Goal: Information Seeking & Learning: Understand process/instructions

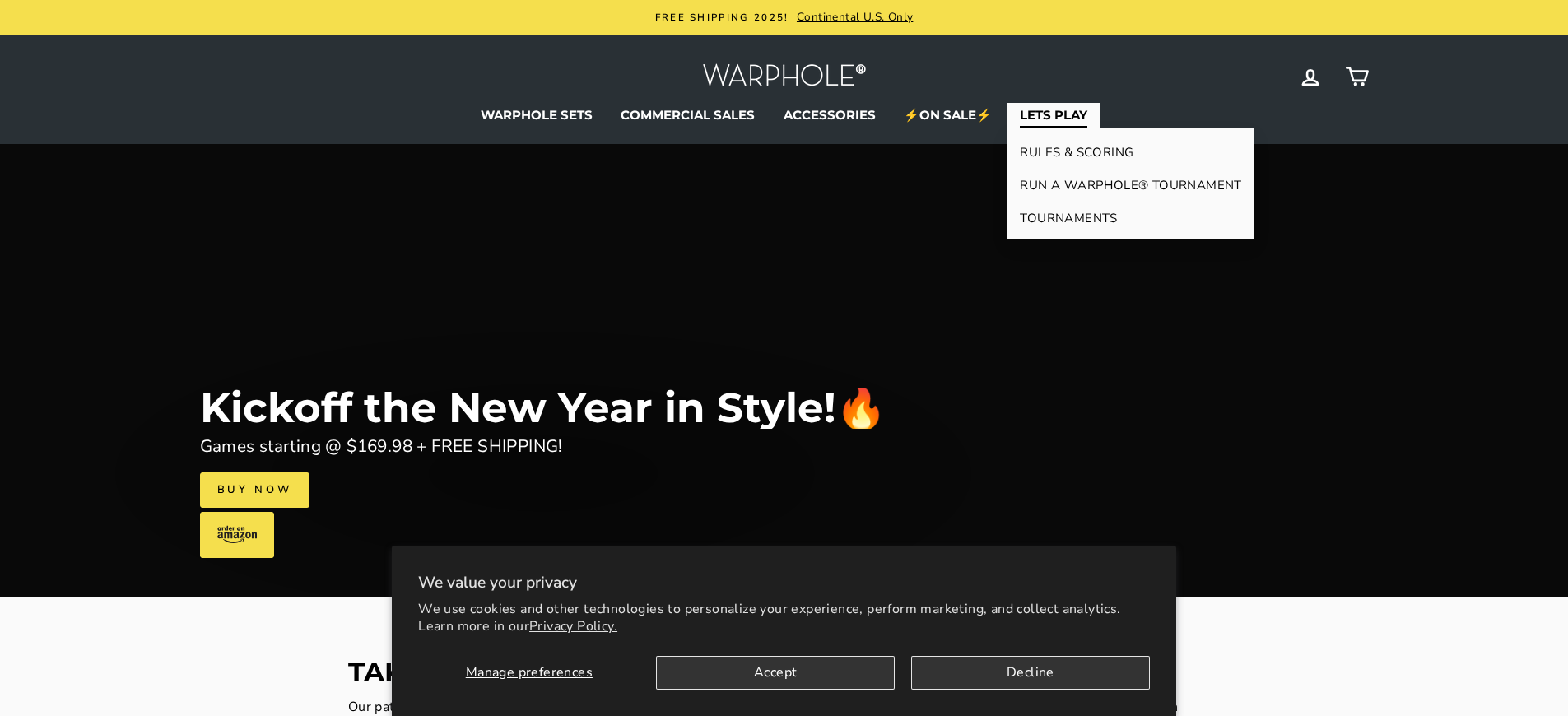
click at [1052, 114] on link "LETS PLAY" at bounding box center [1053, 114] width 92 height 24
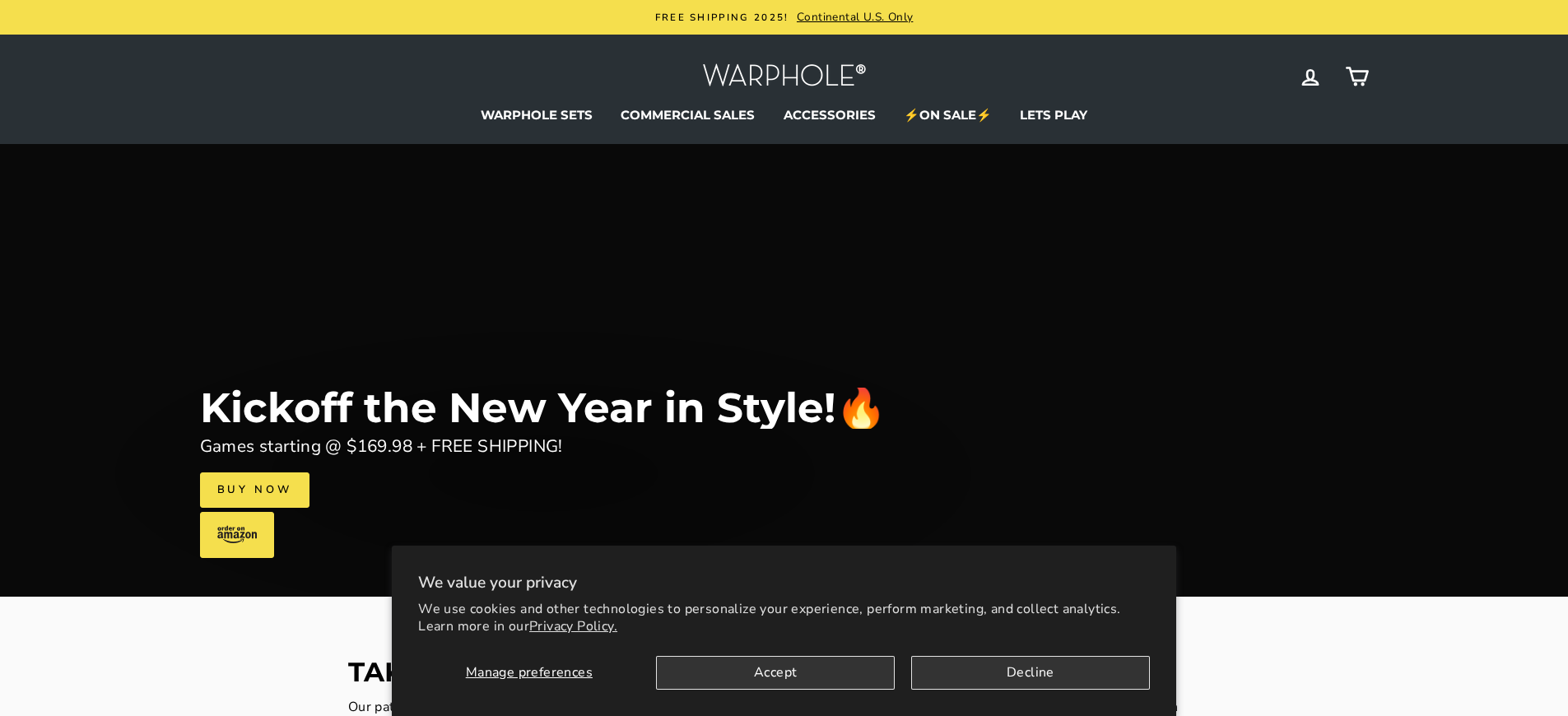
click at [254, 490] on link "Buy Now" at bounding box center [255, 490] width 110 height 34
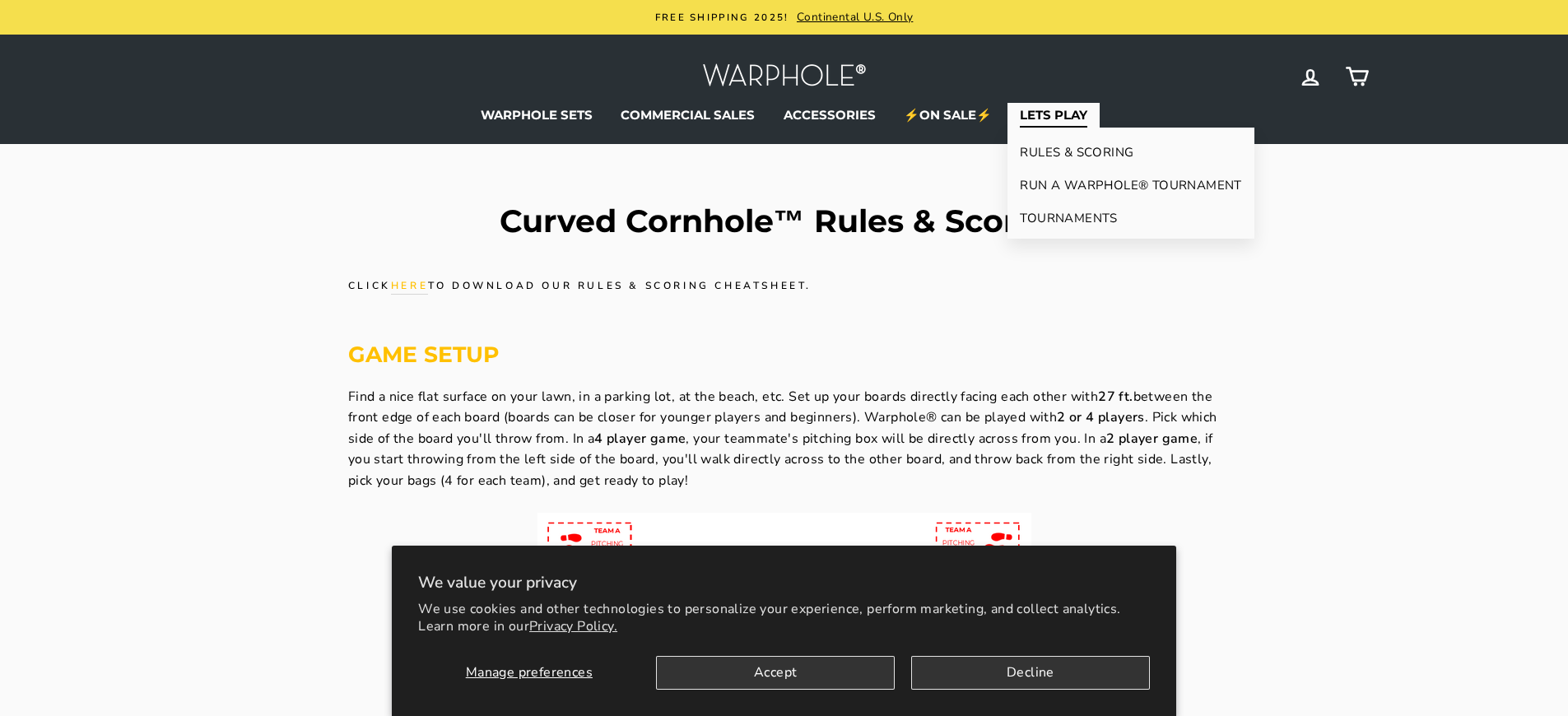
click at [1052, 114] on link "LETS PLAY" at bounding box center [1053, 114] width 92 height 24
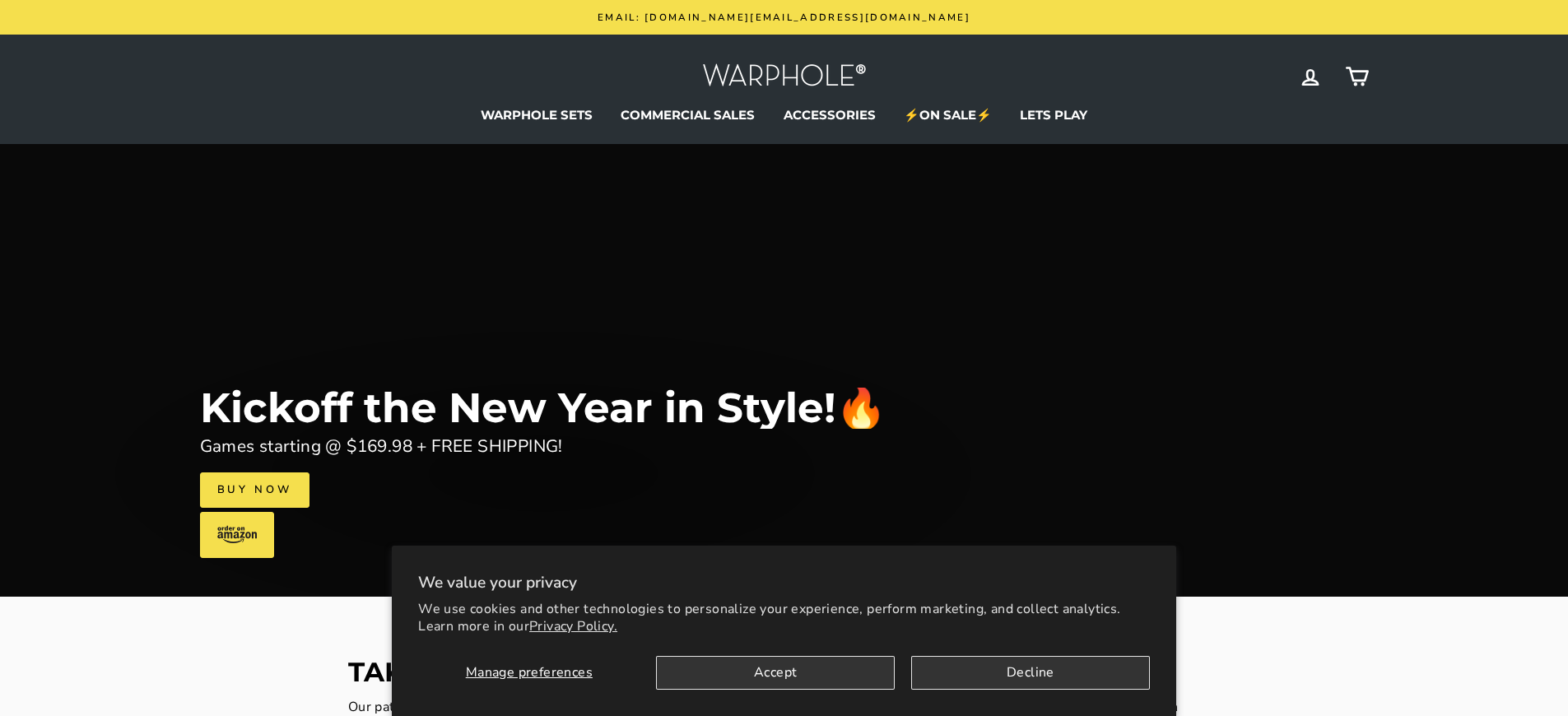
click at [254, 490] on link "Buy Now" at bounding box center [255, 490] width 110 height 34
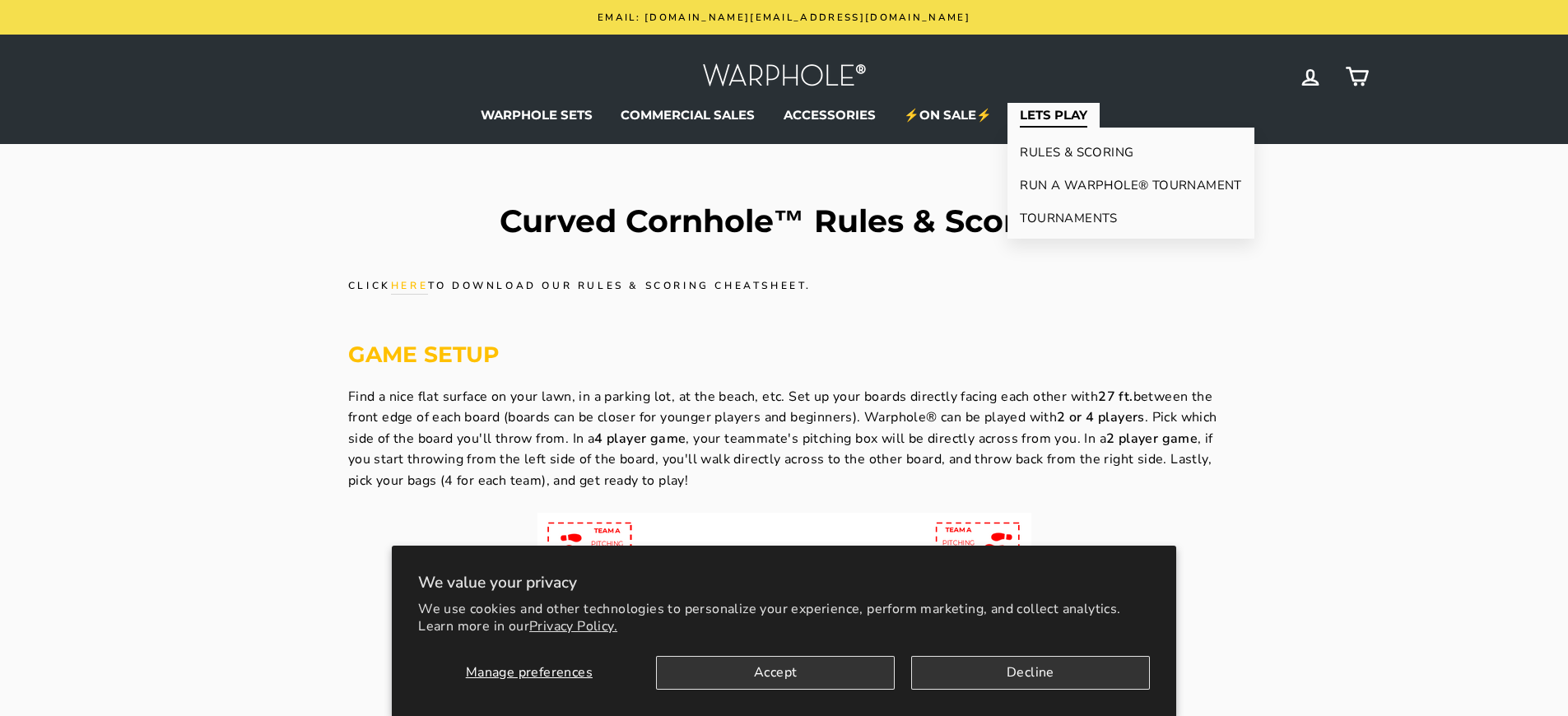
click at [1052, 114] on link "LETS PLAY" at bounding box center [1053, 114] width 92 height 24
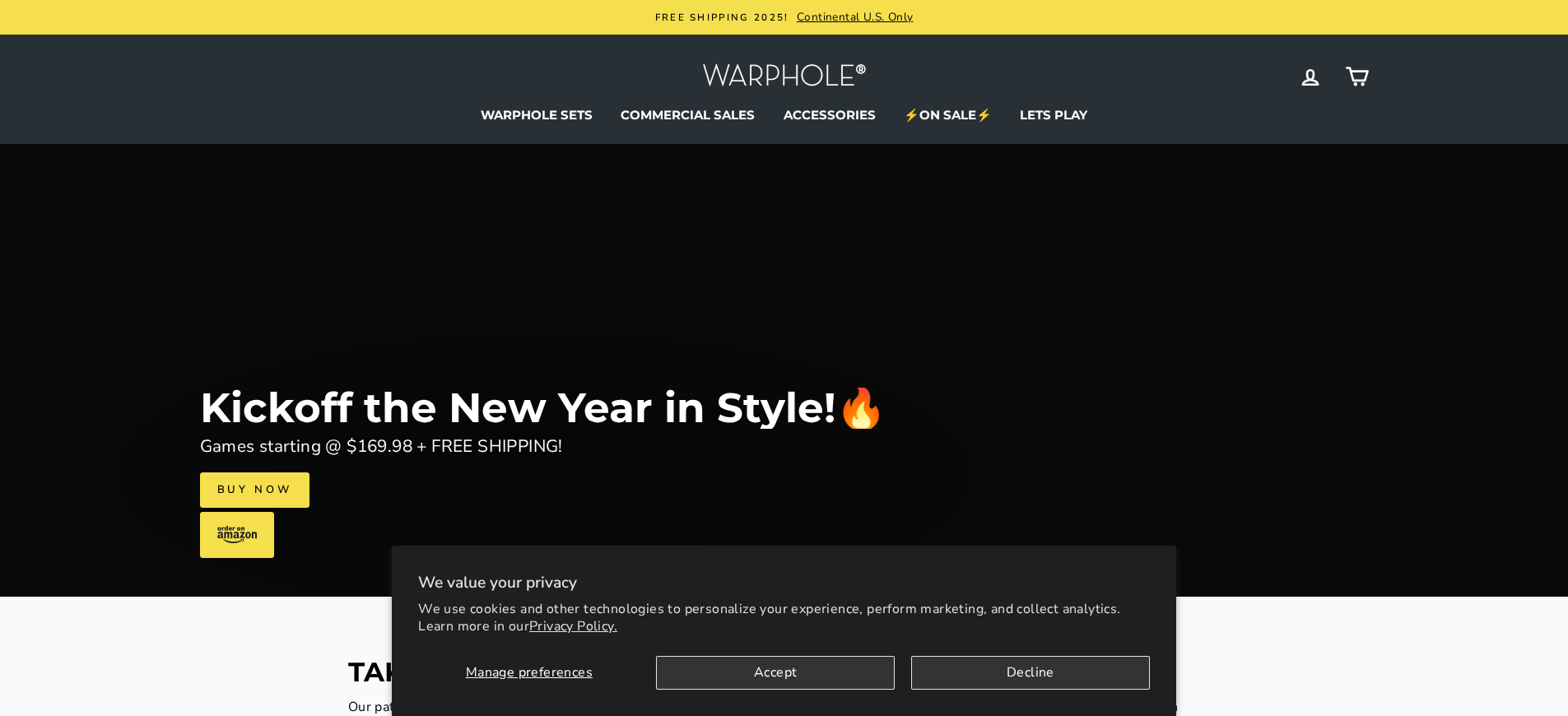
click at [254, 490] on link "Buy Now" at bounding box center [255, 490] width 110 height 34
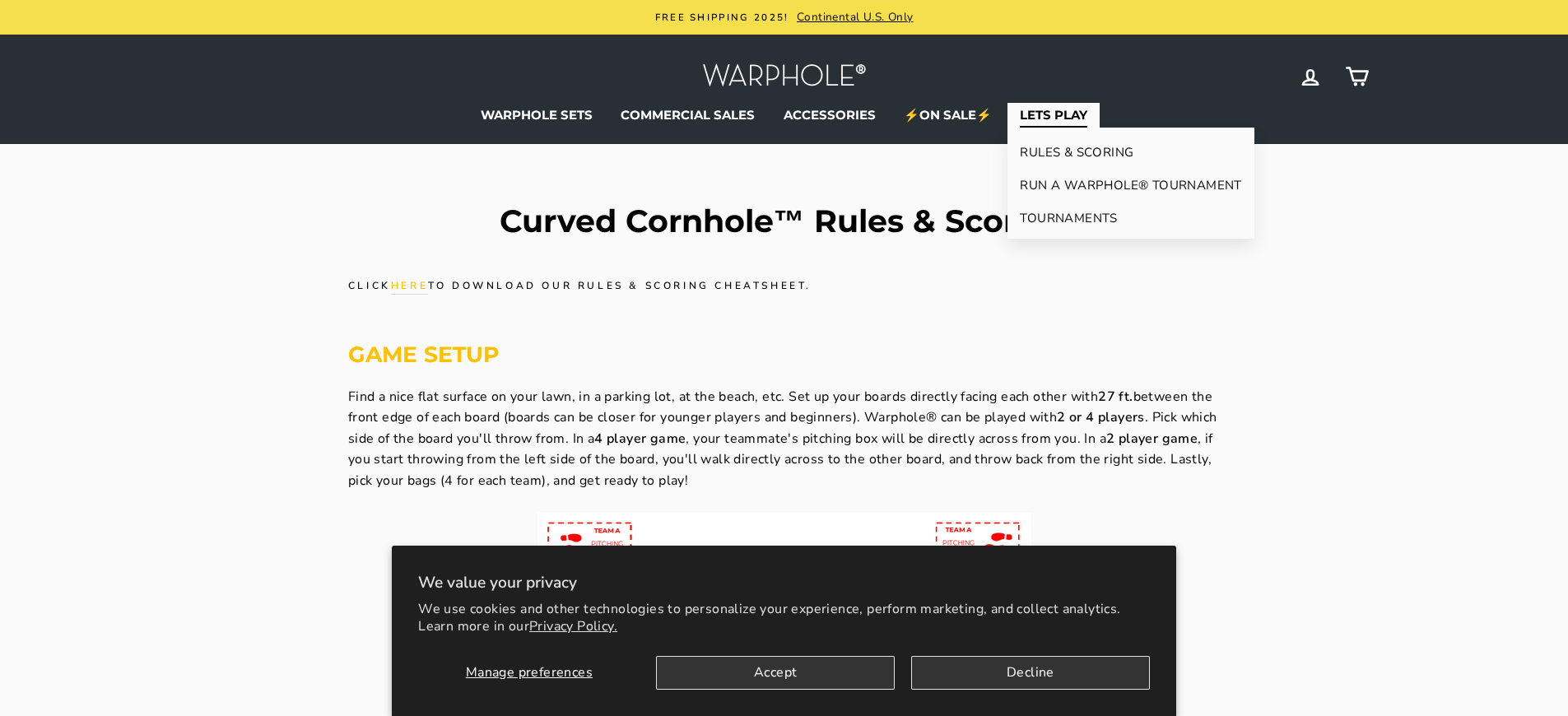
click at [1052, 114] on link "LETS PLAY" at bounding box center [1053, 114] width 92 height 24
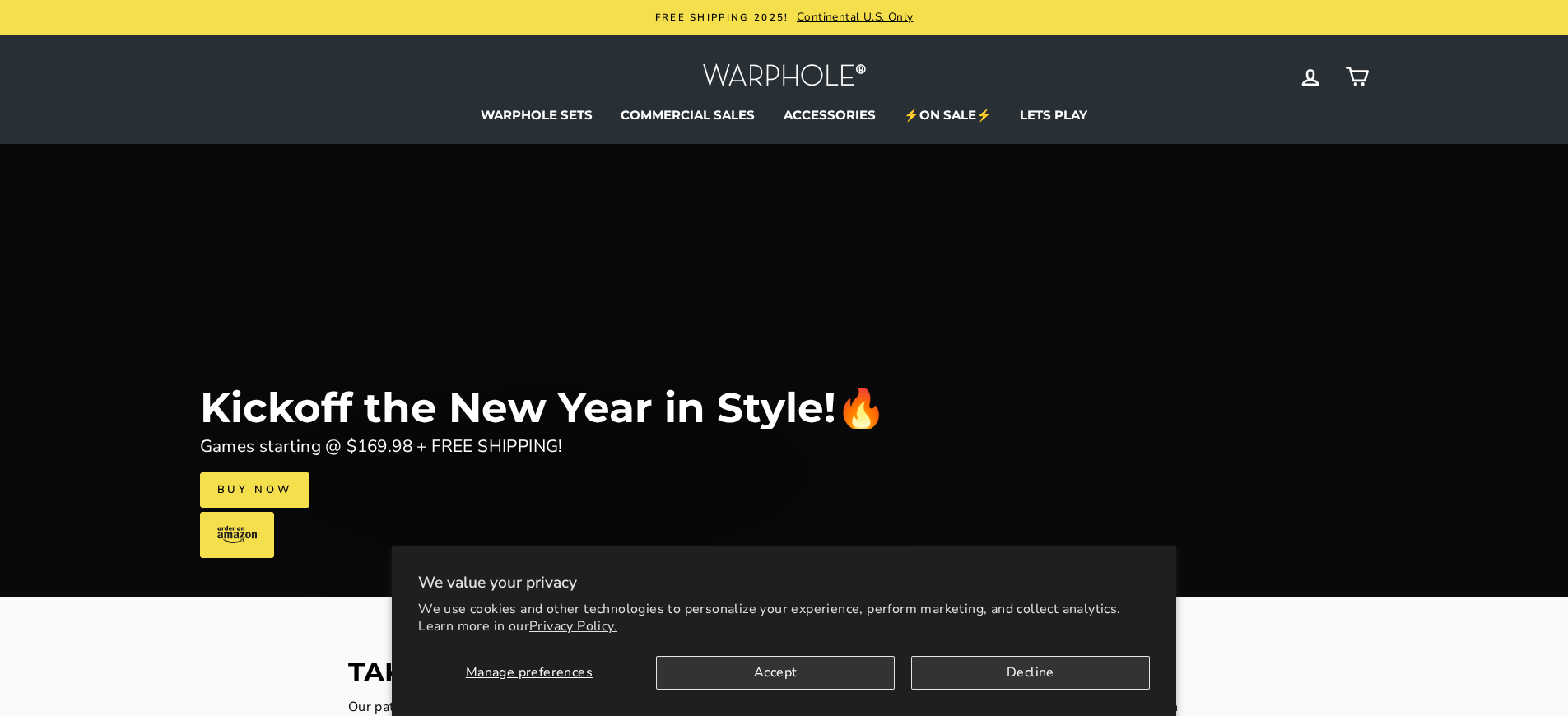
click at [254, 490] on link "Buy Now" at bounding box center [255, 490] width 110 height 34
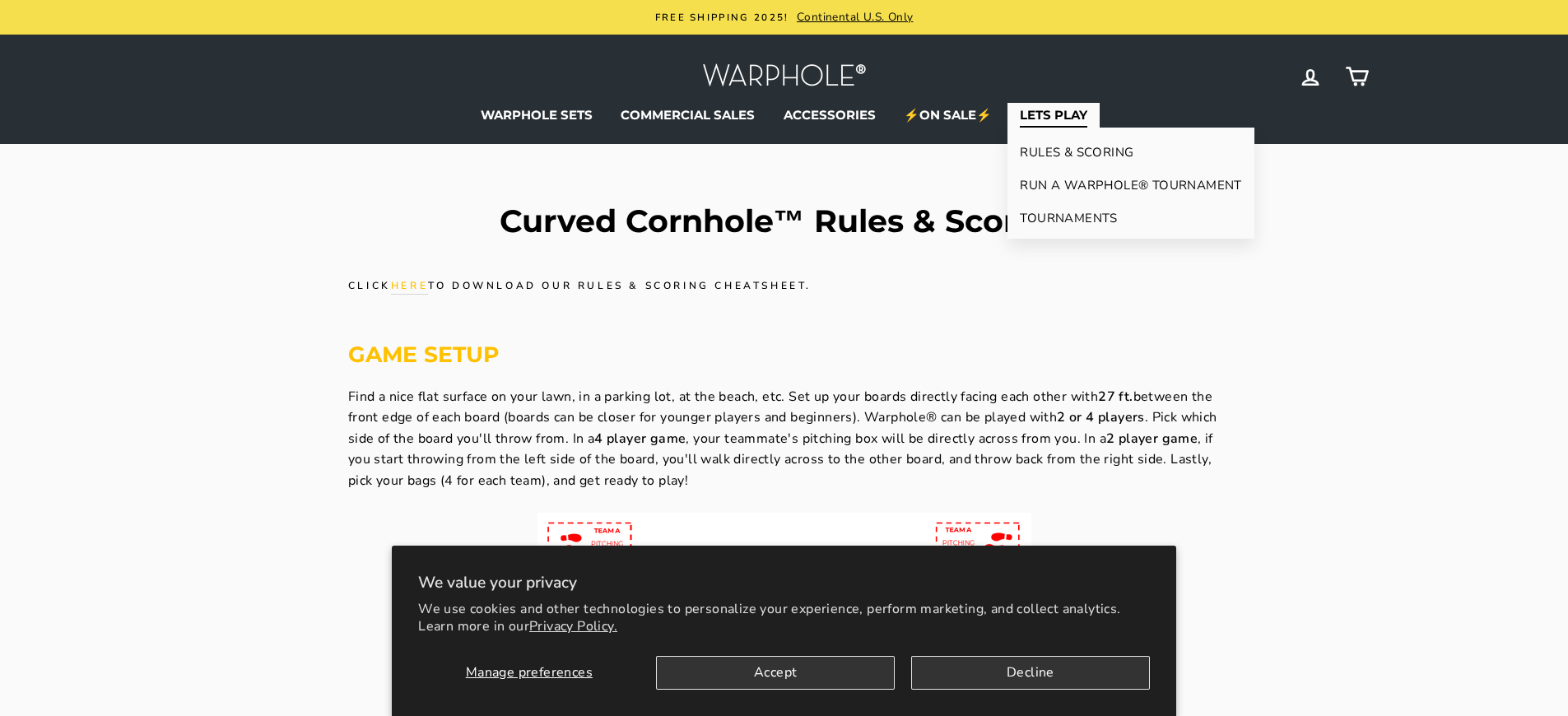
click at [1052, 114] on link "LETS PLAY" at bounding box center [1053, 114] width 92 height 24
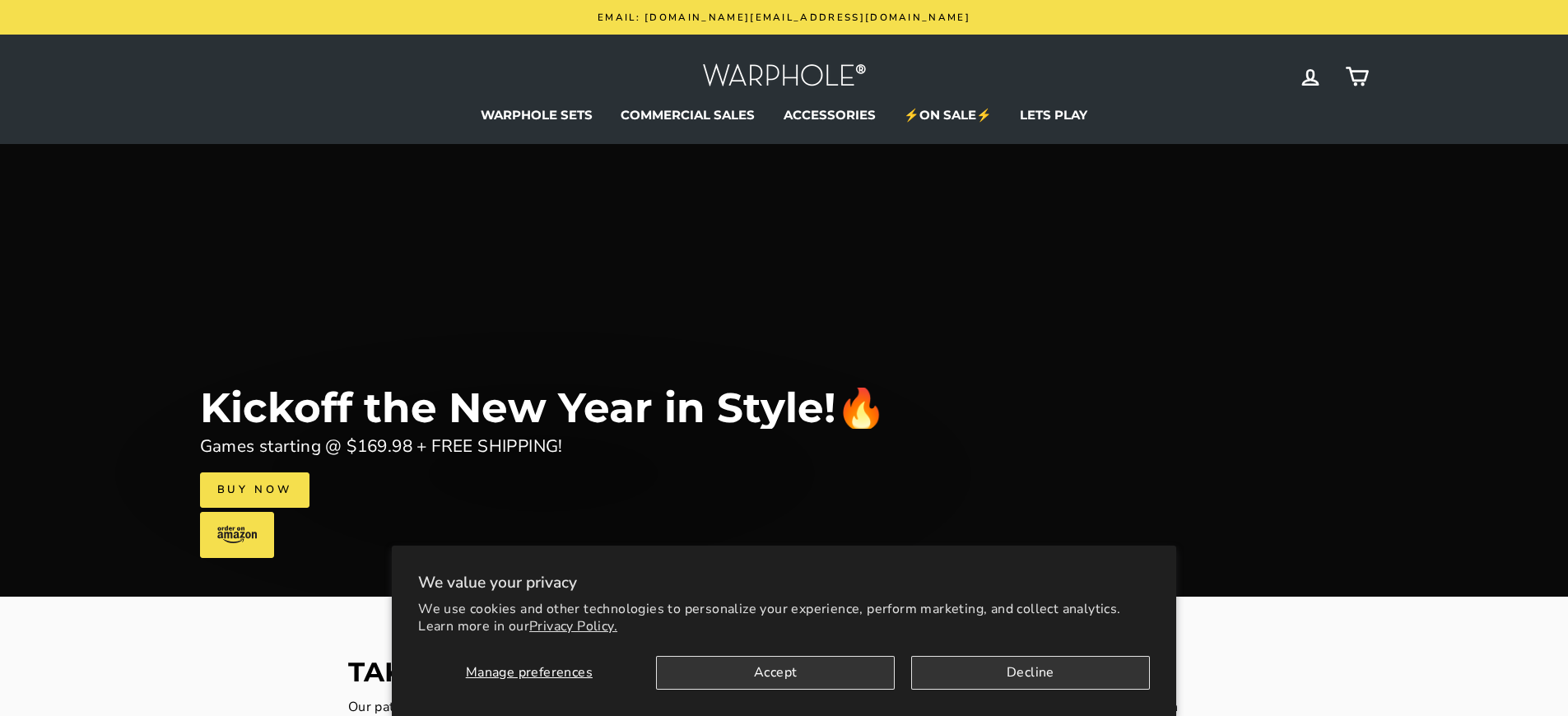
click at [254, 490] on link "Buy Now" at bounding box center [255, 490] width 110 height 34
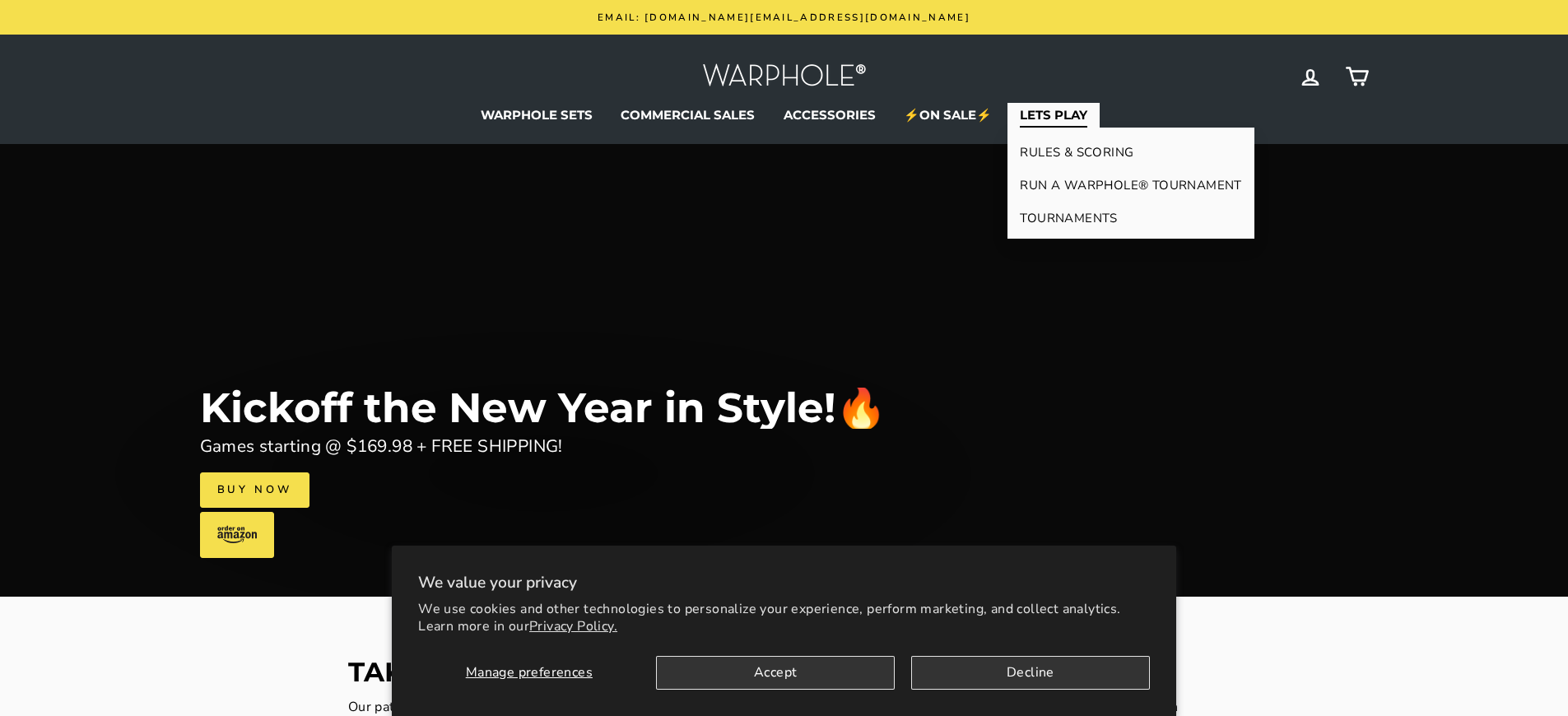
click at [1052, 114] on link "LETS PLAY" at bounding box center [1053, 114] width 92 height 24
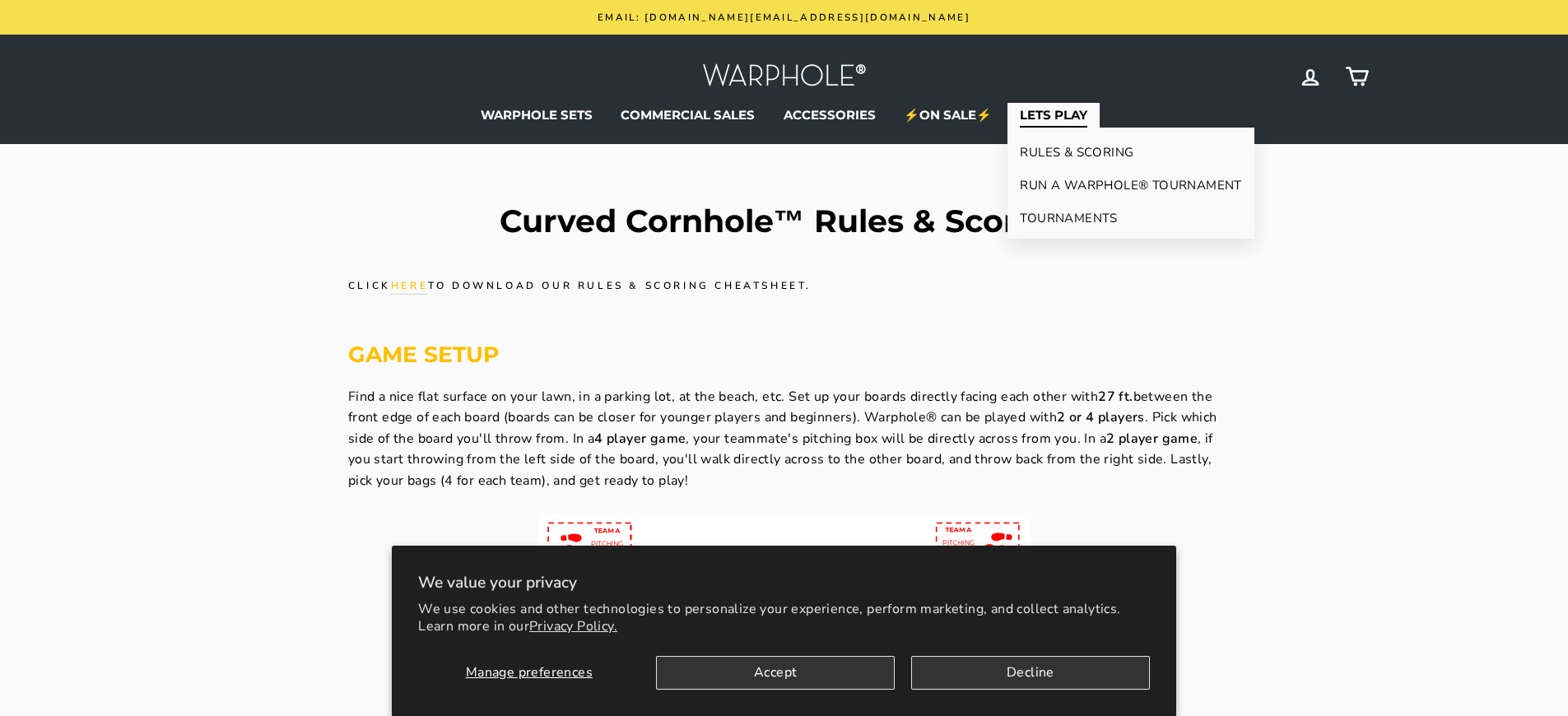
click at [1052, 114] on link "LETS PLAY" at bounding box center [1053, 114] width 92 height 24
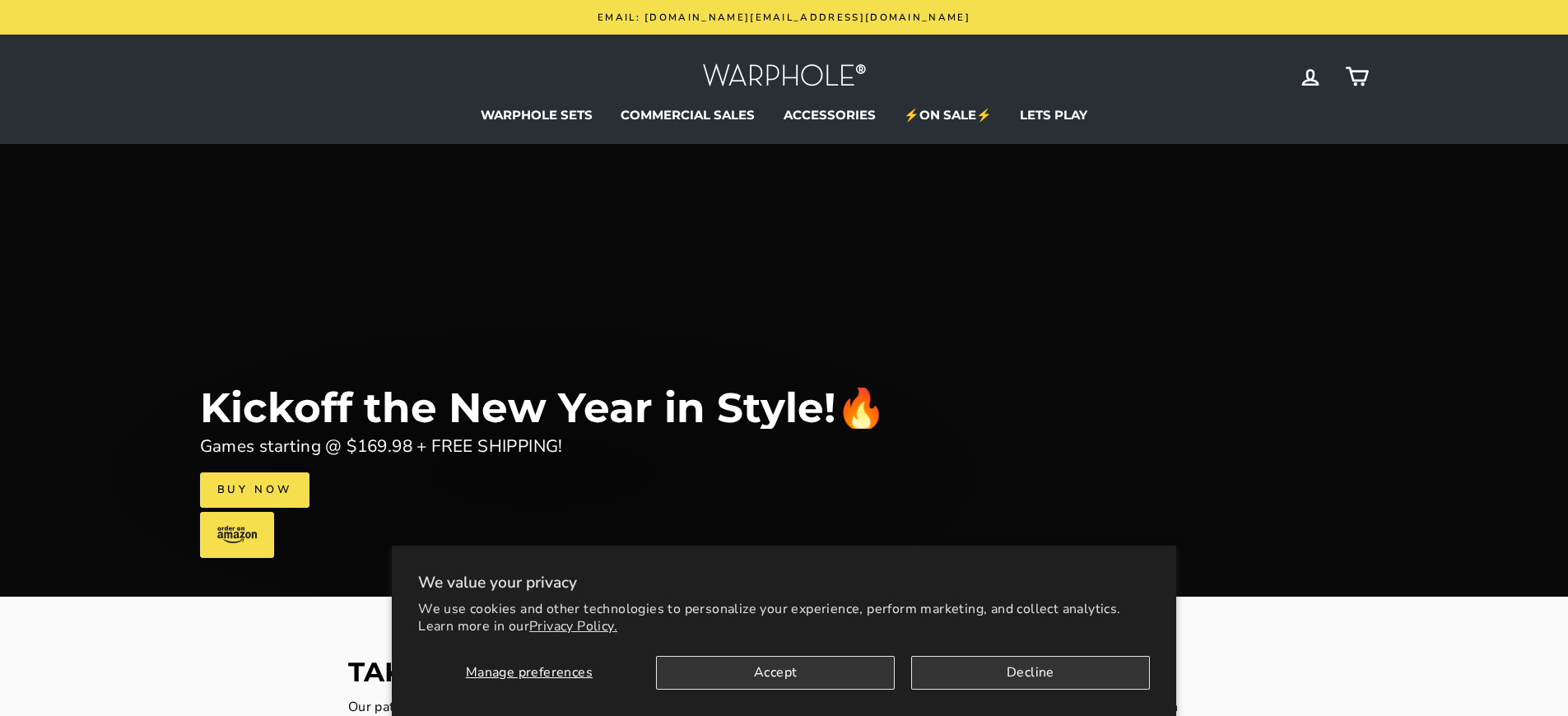
click at [254, 490] on link "Buy Now" at bounding box center [255, 490] width 110 height 34
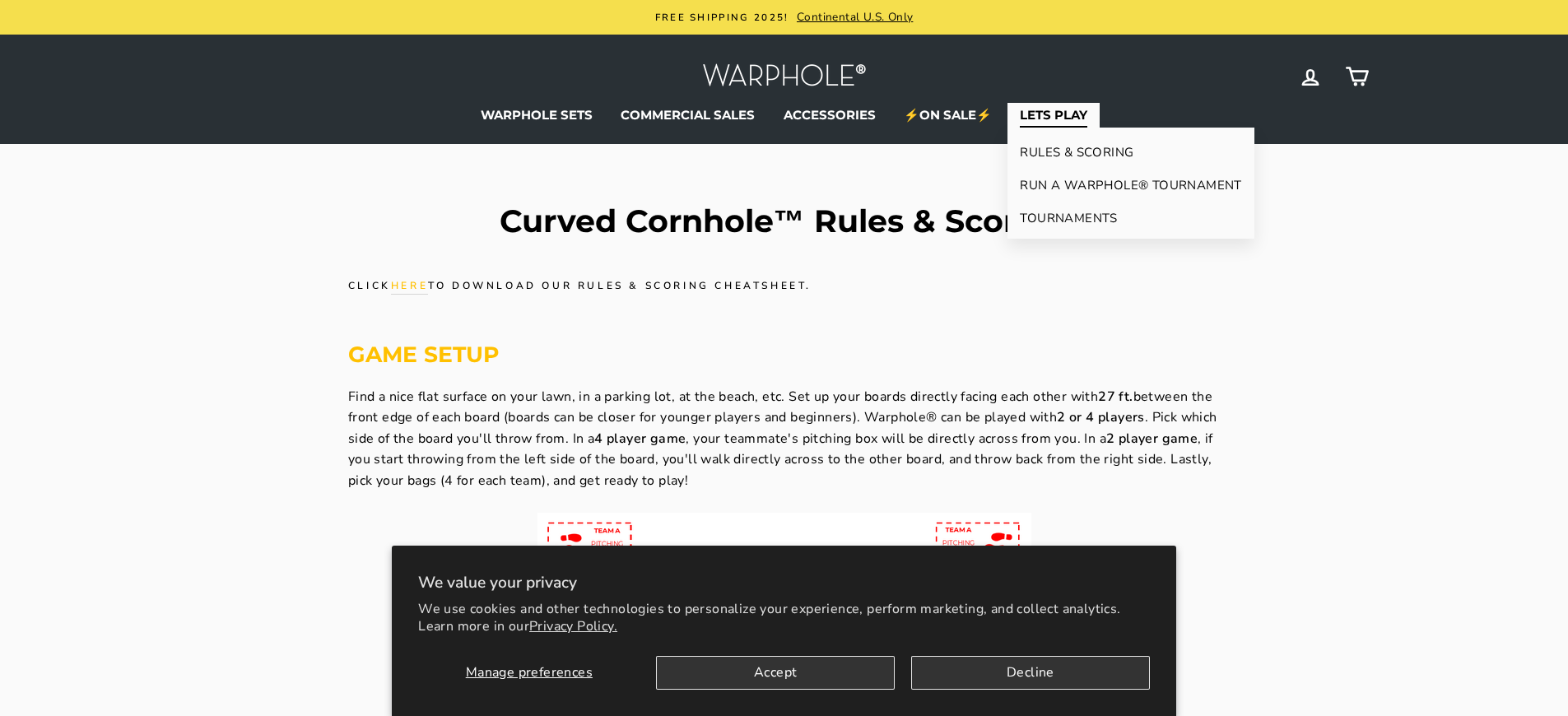
click at [1052, 114] on link "LETS PLAY" at bounding box center [1053, 114] width 92 height 24
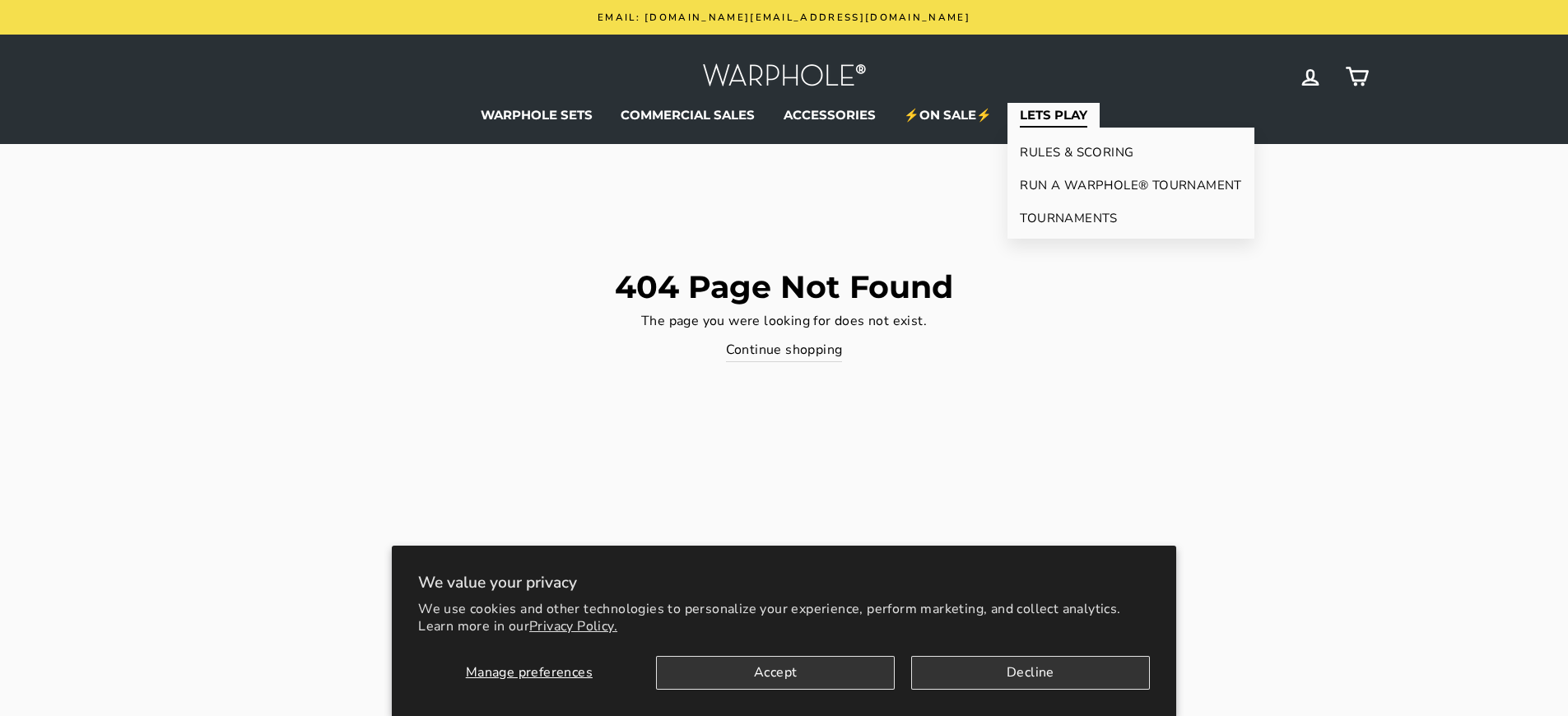
click at [1052, 114] on link "LETS PLAY" at bounding box center [1053, 114] width 92 height 24
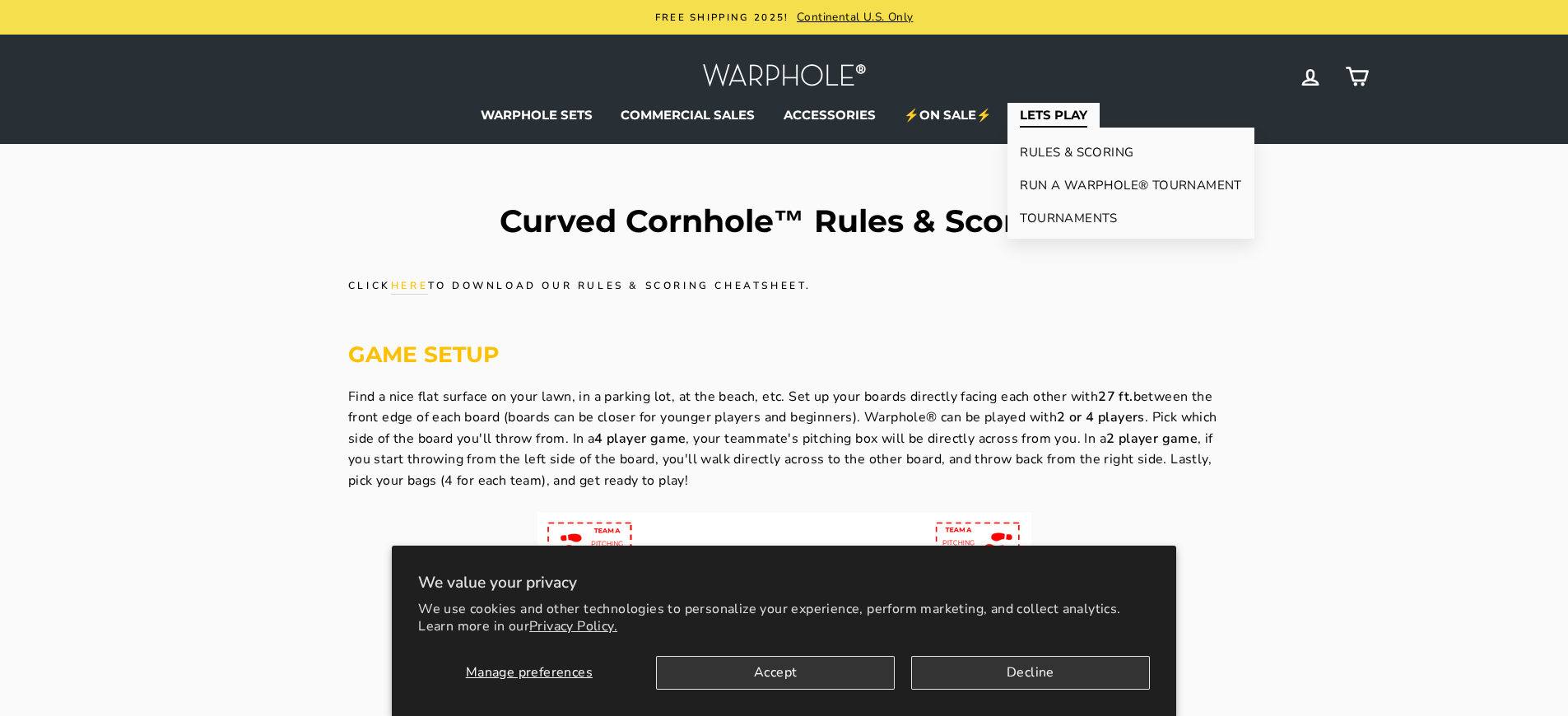
click at [1052, 114] on link "LETS PLAY" at bounding box center [1053, 114] width 92 height 24
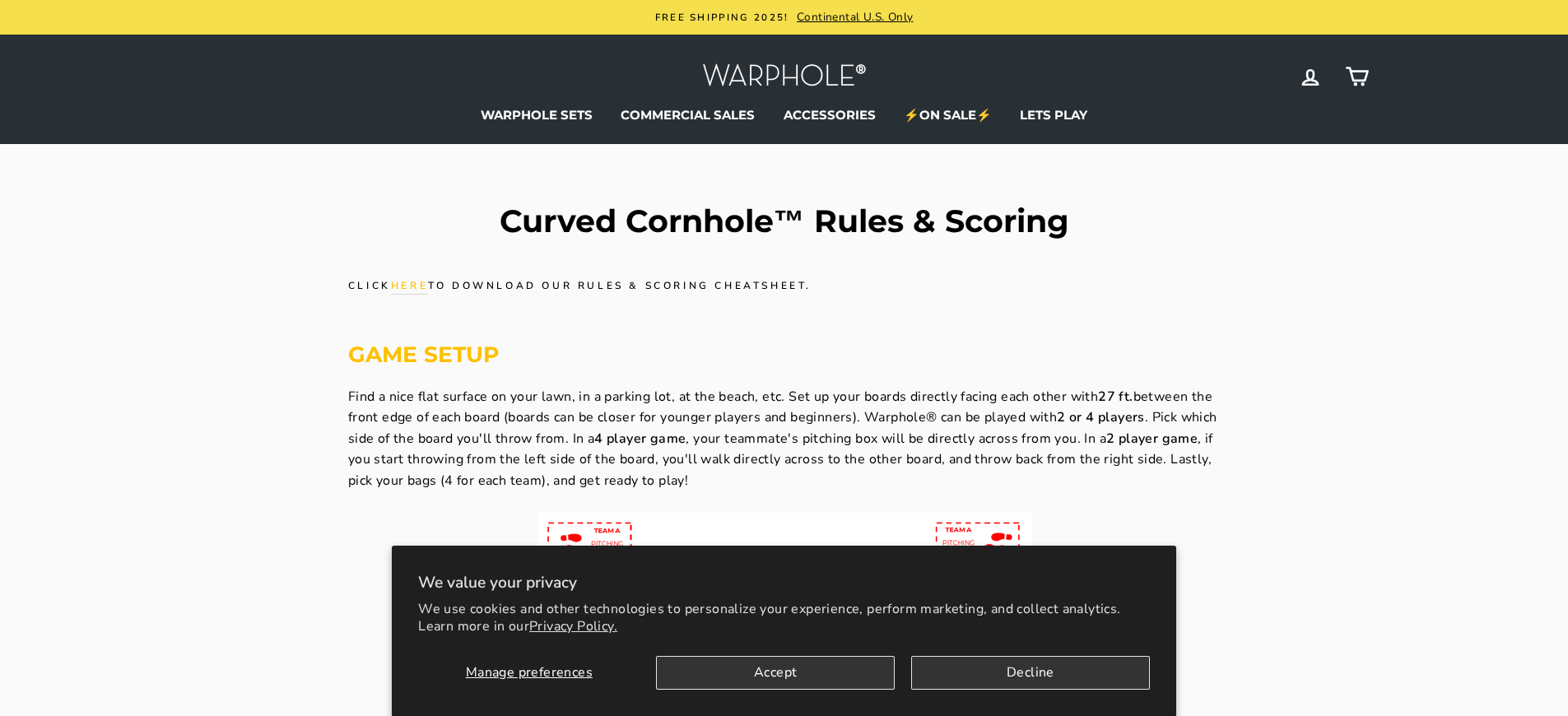
click at [1105, 418] on strong "2 or 4 players" at bounding box center [1101, 417] width 88 height 18
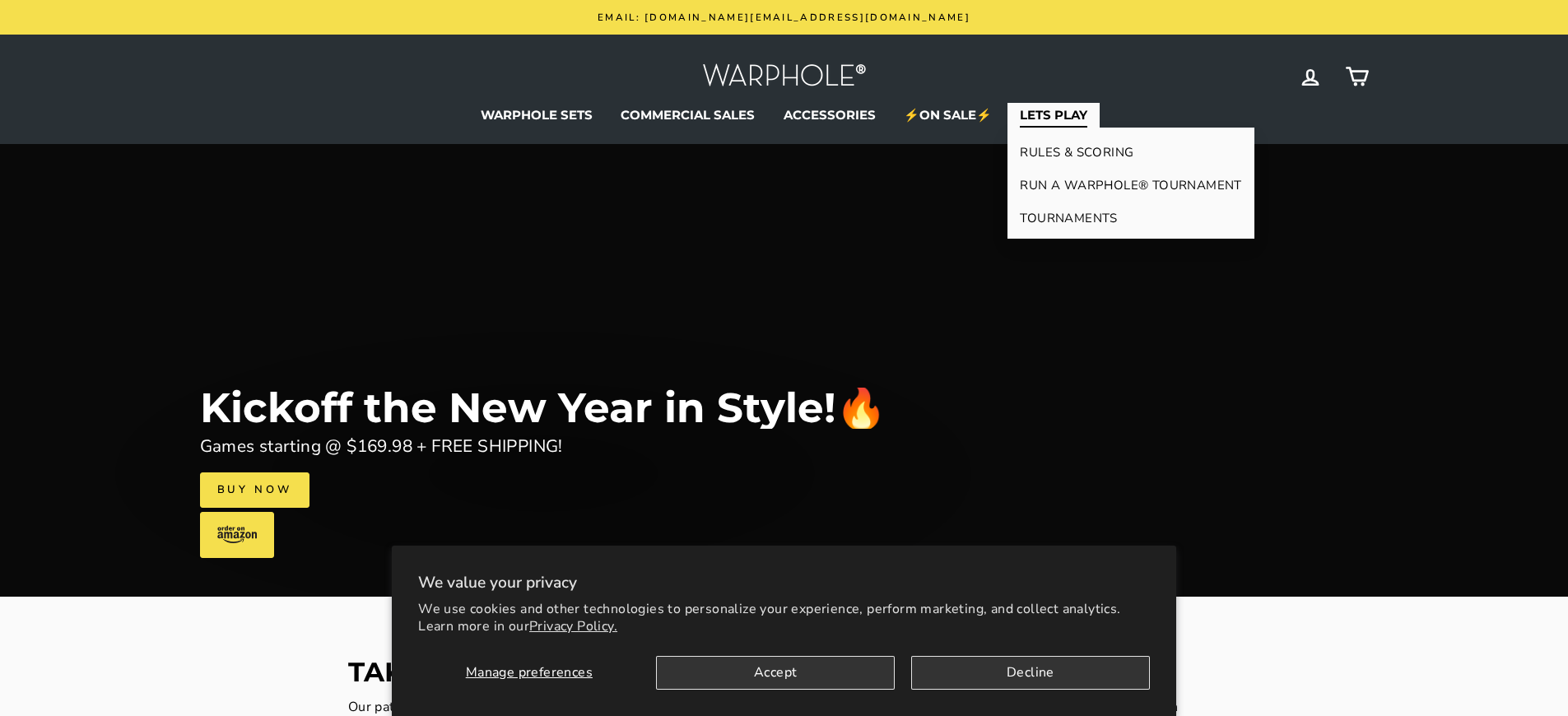
click at [1052, 114] on link "LETS PLAY" at bounding box center [1053, 114] width 92 height 24
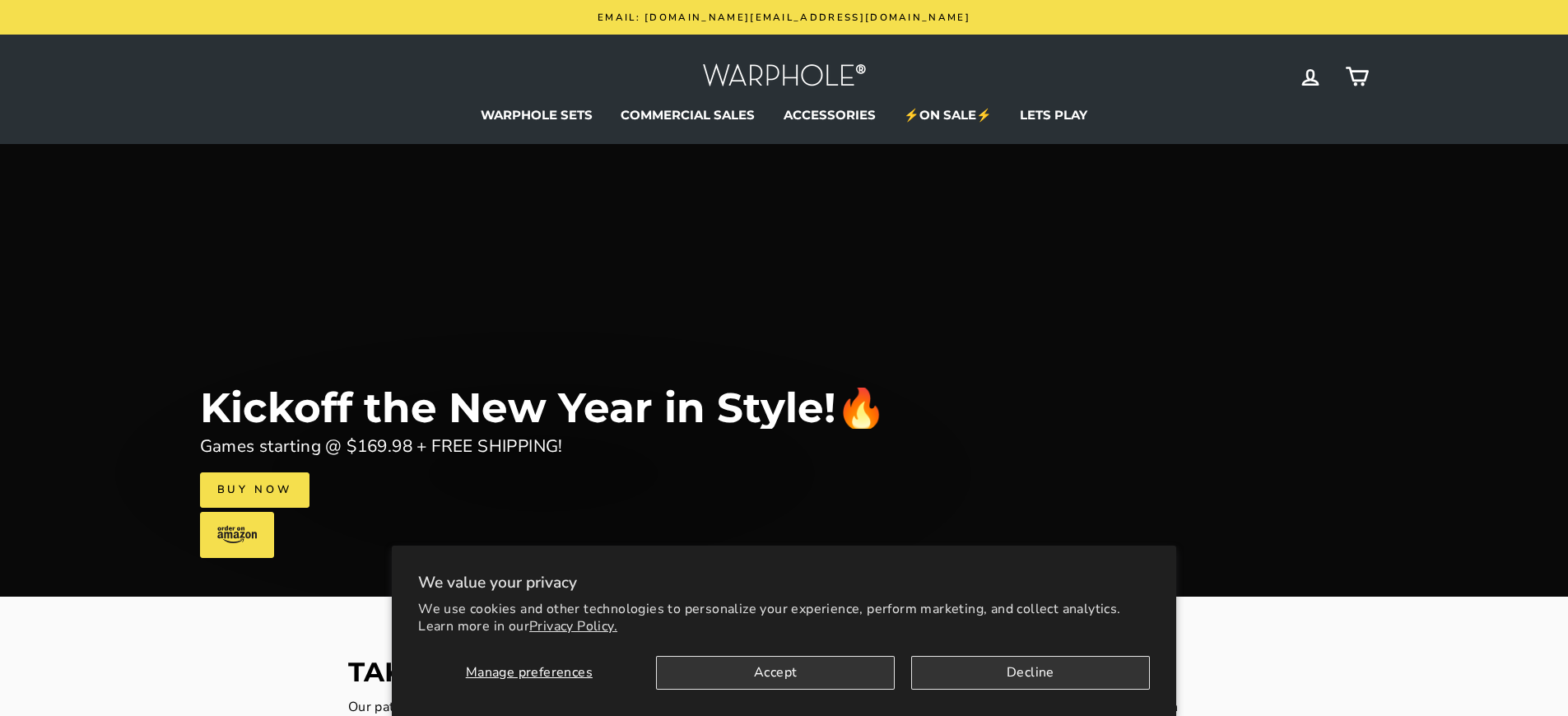
click at [254, 490] on link "Buy Now" at bounding box center [255, 490] width 110 height 34
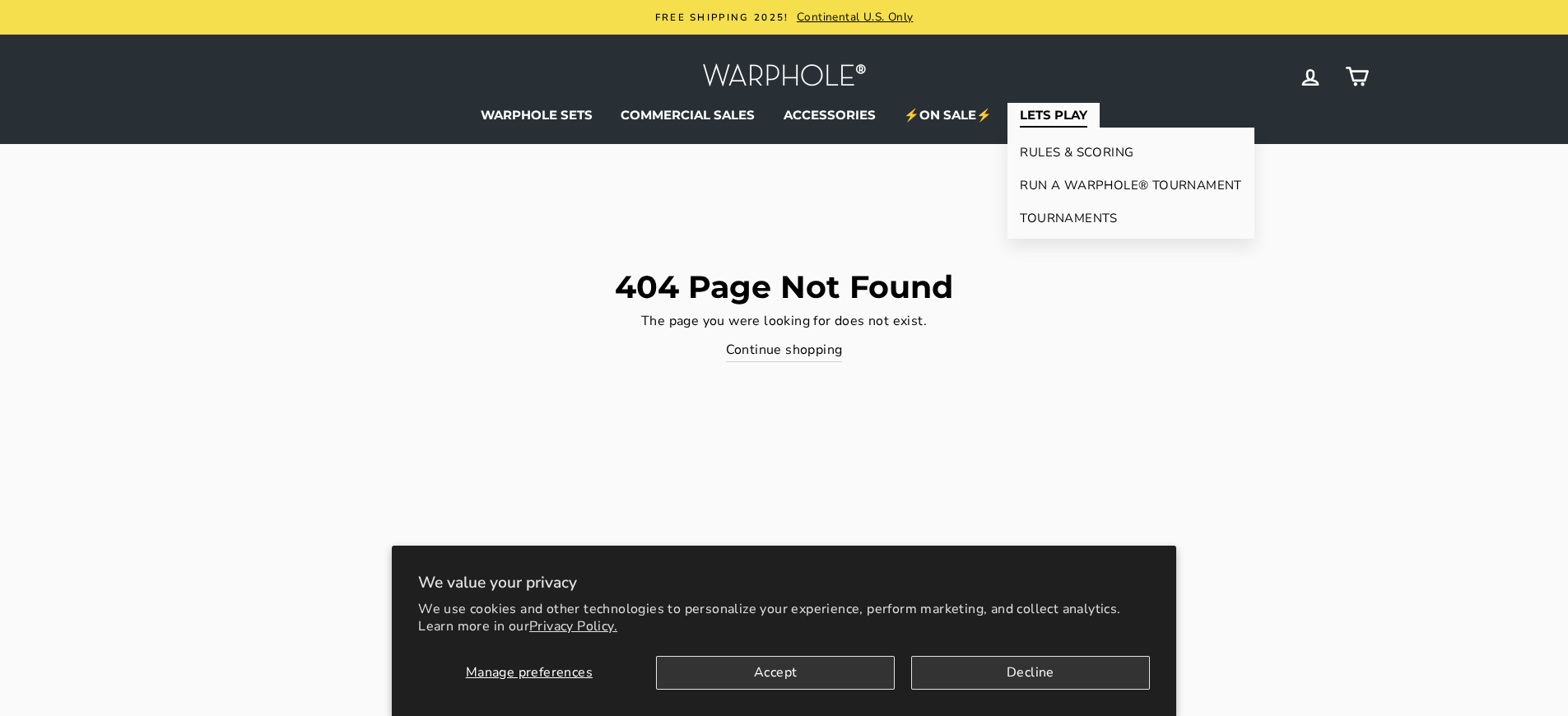
click at [1052, 114] on link "LETS PLAY" at bounding box center [1053, 114] width 92 height 24
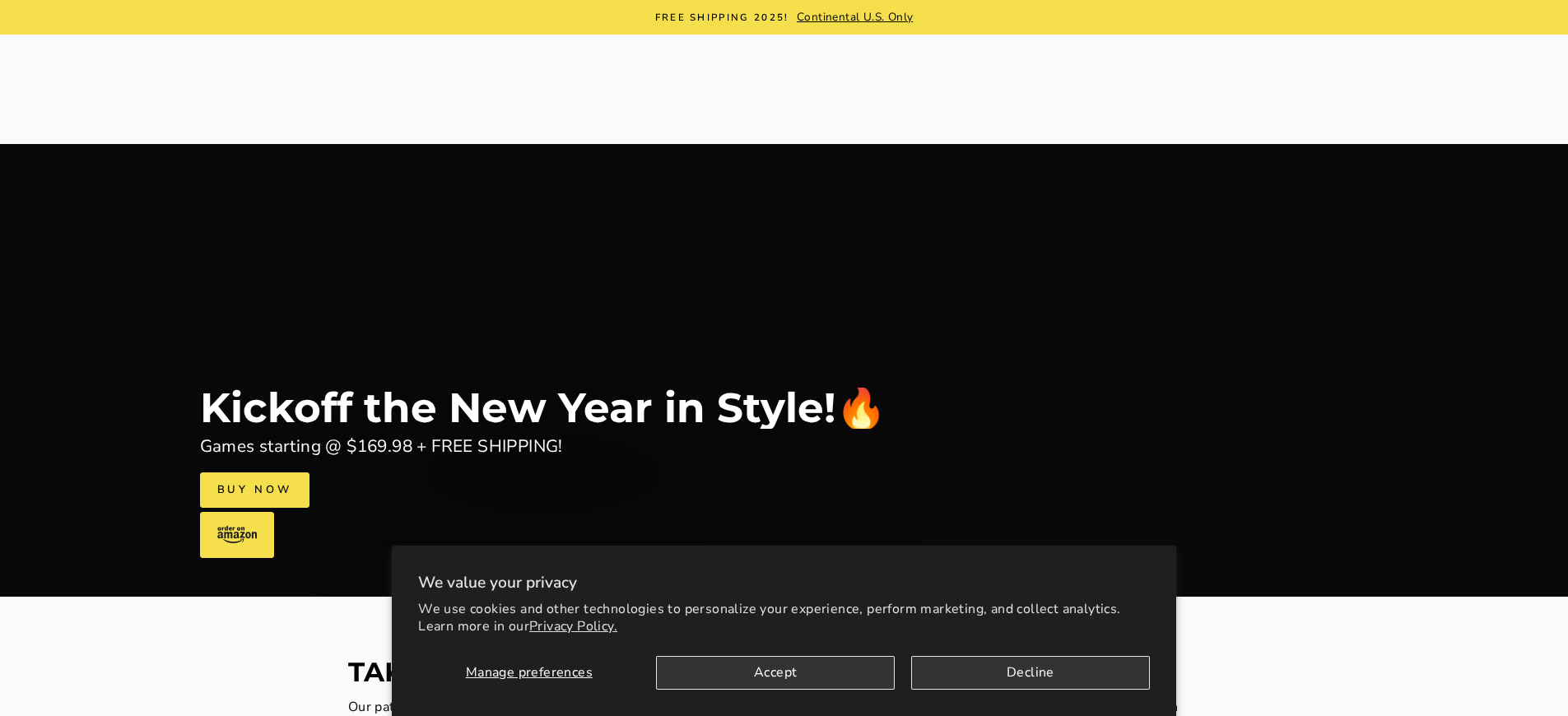
scroll to position [2437, 0]
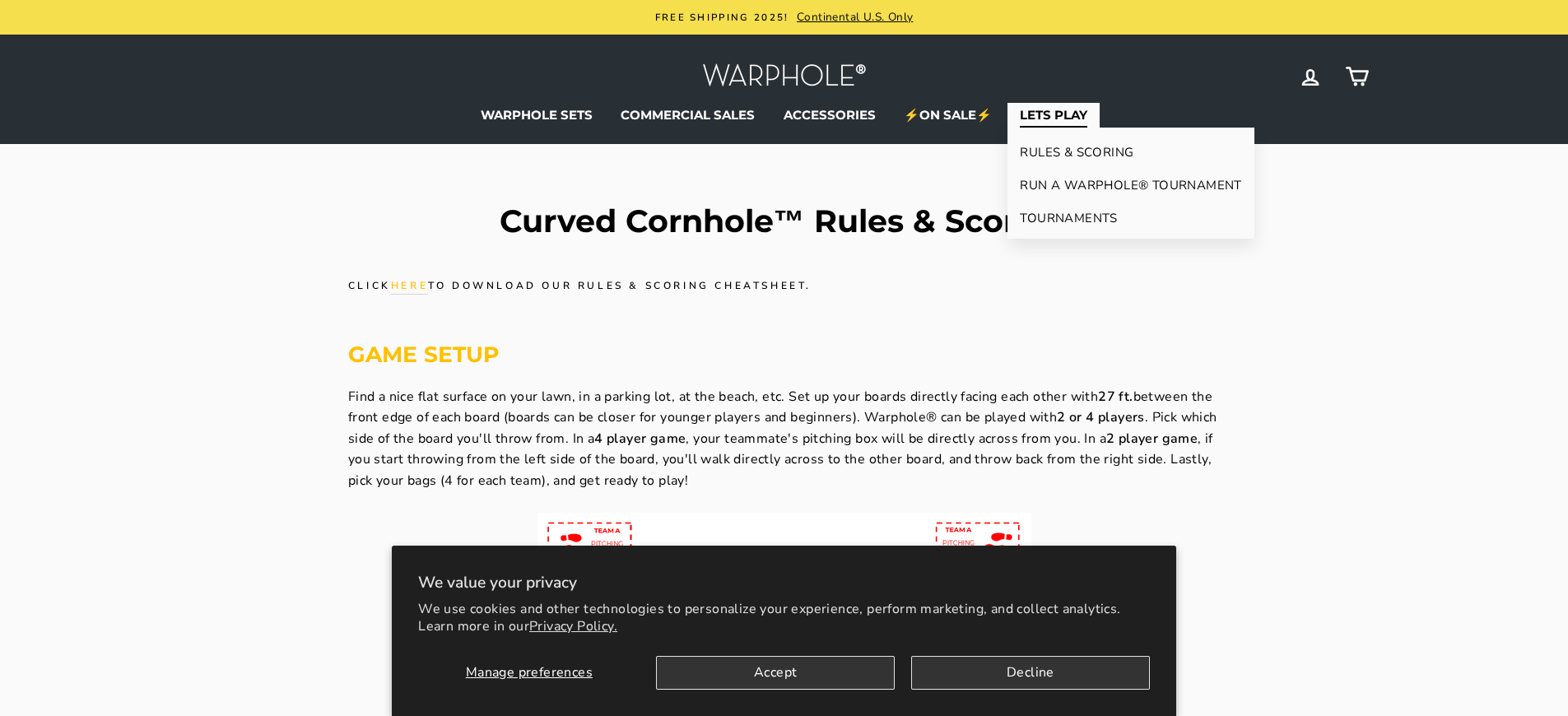
click at [1052, 114] on link "LETS PLAY" at bounding box center [1053, 114] width 92 height 24
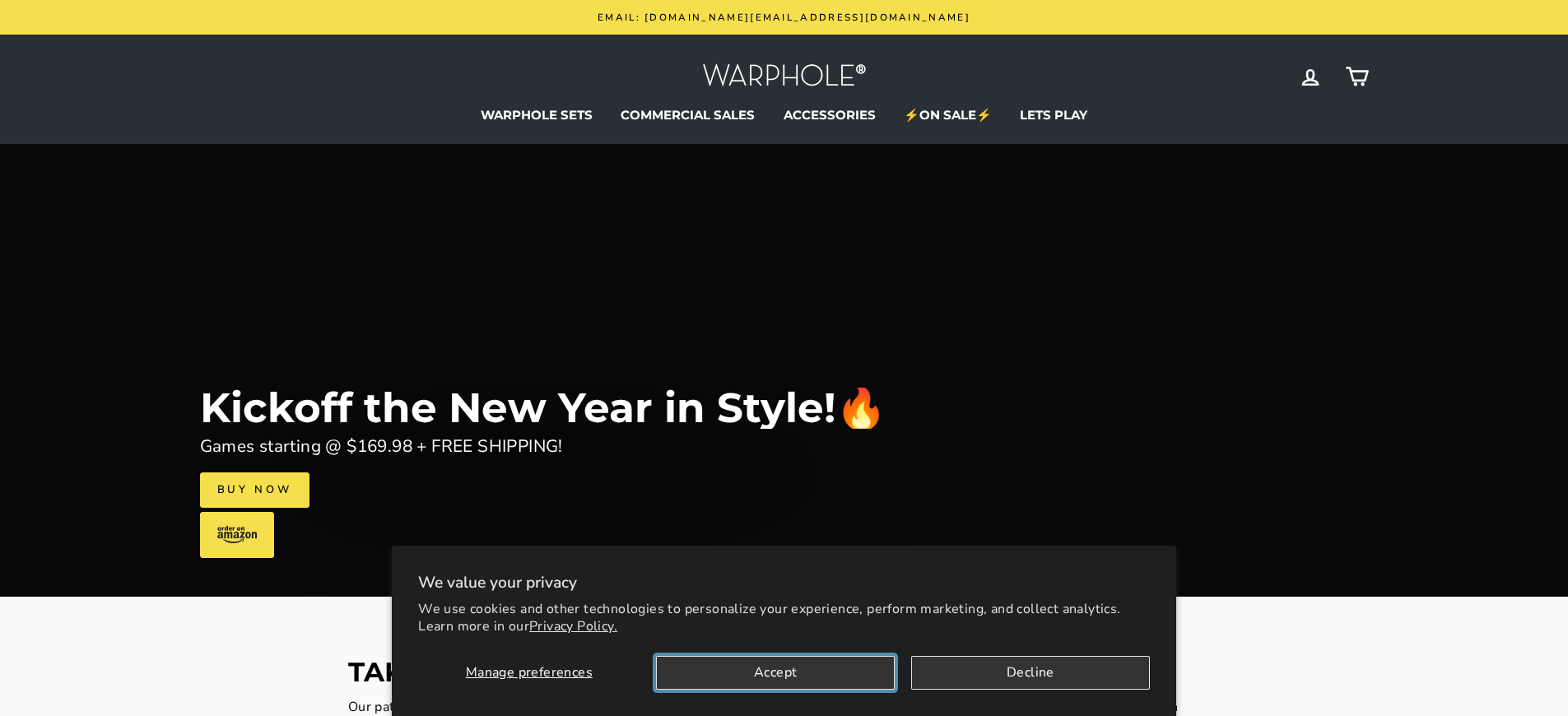
click at [775, 673] on button "Accept" at bounding box center [775, 673] width 239 height 33
